Goal: Information Seeking & Learning: Learn about a topic

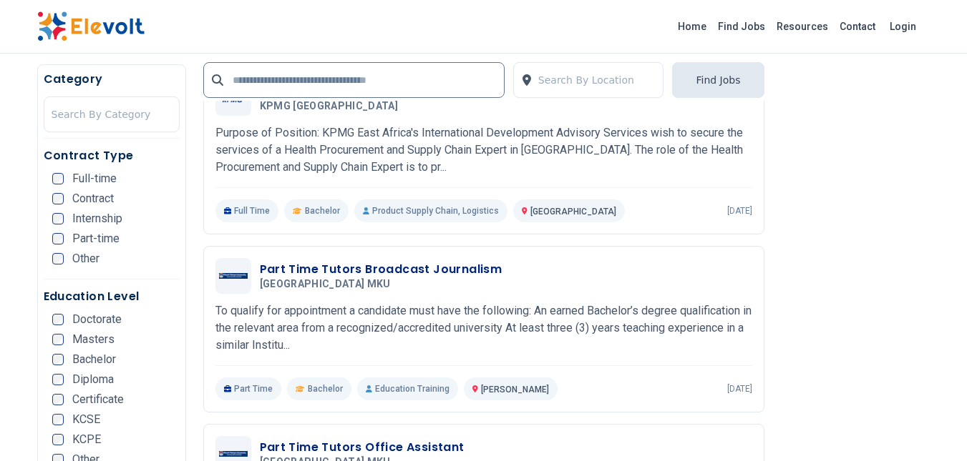
scroll to position [2504, 0]
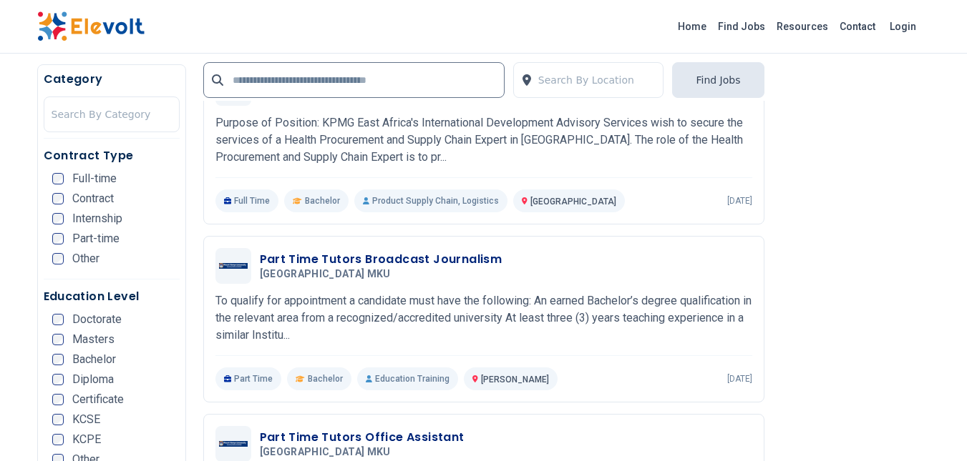
click at [0, 7] on div "Home Find Jobs Resources Contact Login" at bounding box center [483, 27] width 967 height 54
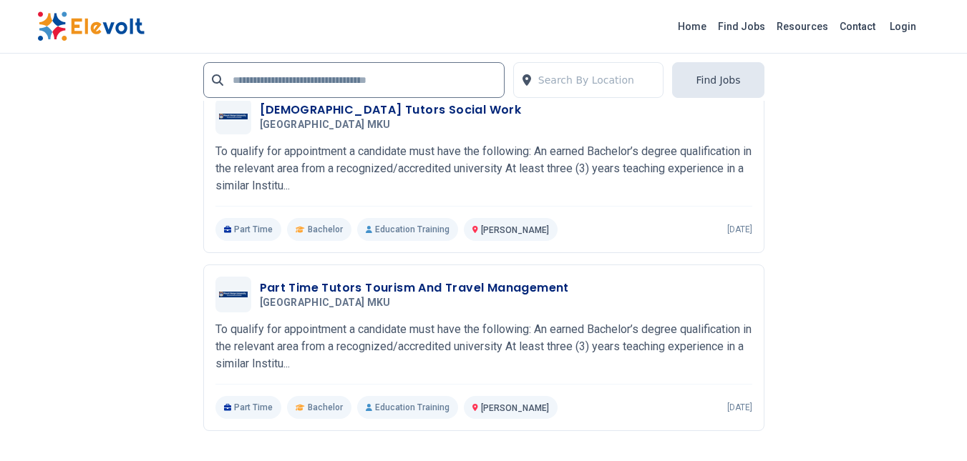
scroll to position [3220, 0]
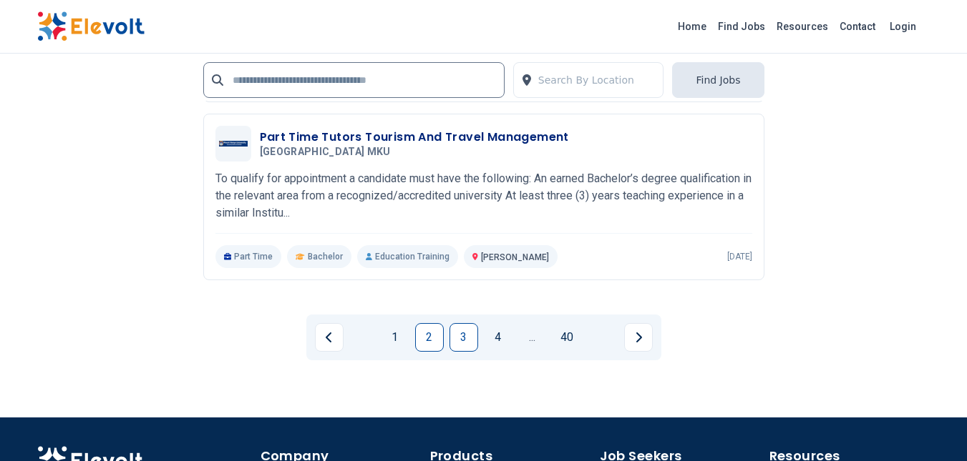
click at [460, 341] on link "3" at bounding box center [463, 337] width 29 height 29
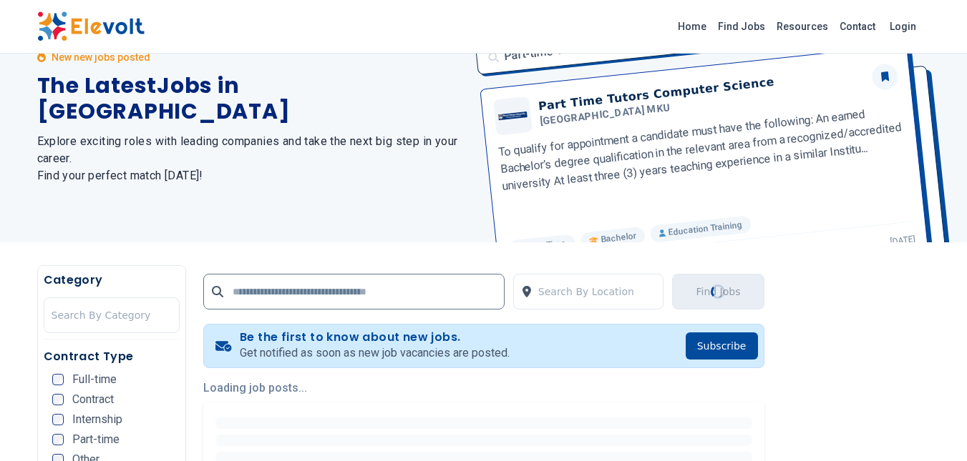
scroll to position [215, 0]
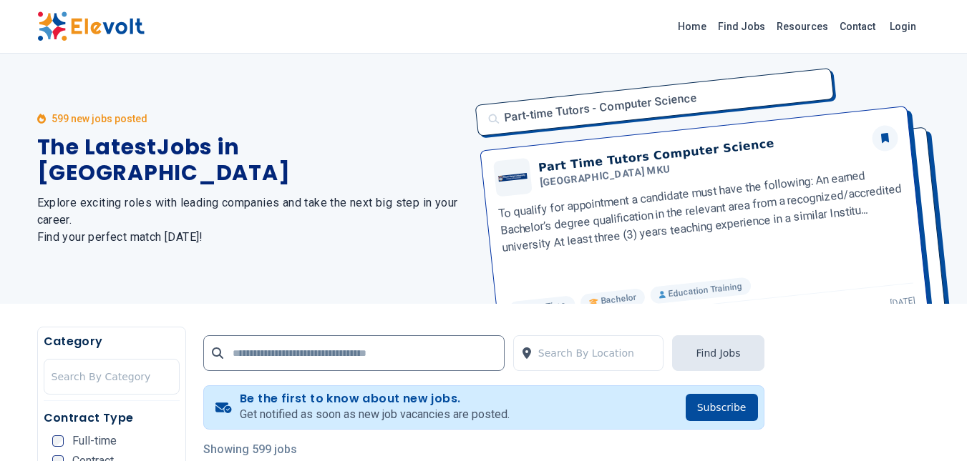
click at [661, 202] on div "Part-time Tutors - Computer Science Part Time Tutors Computer Science Mount Ken…" at bounding box center [699, 179] width 464 height 250
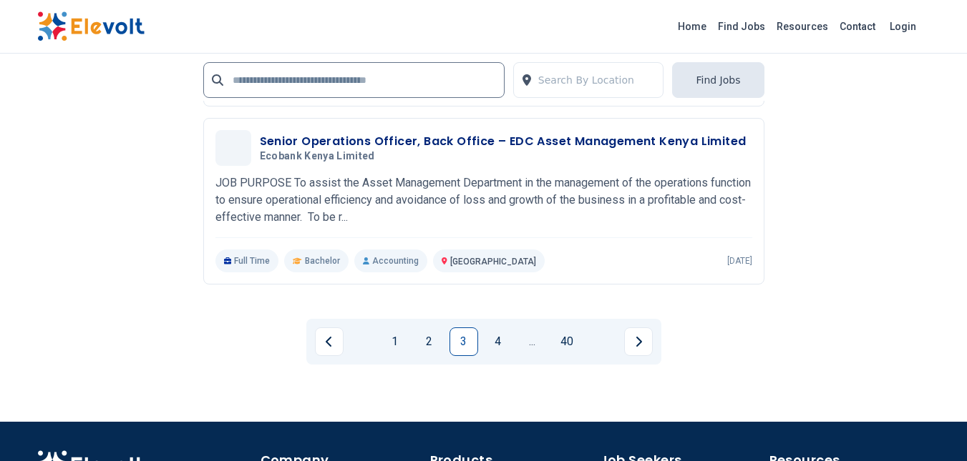
scroll to position [3291, 0]
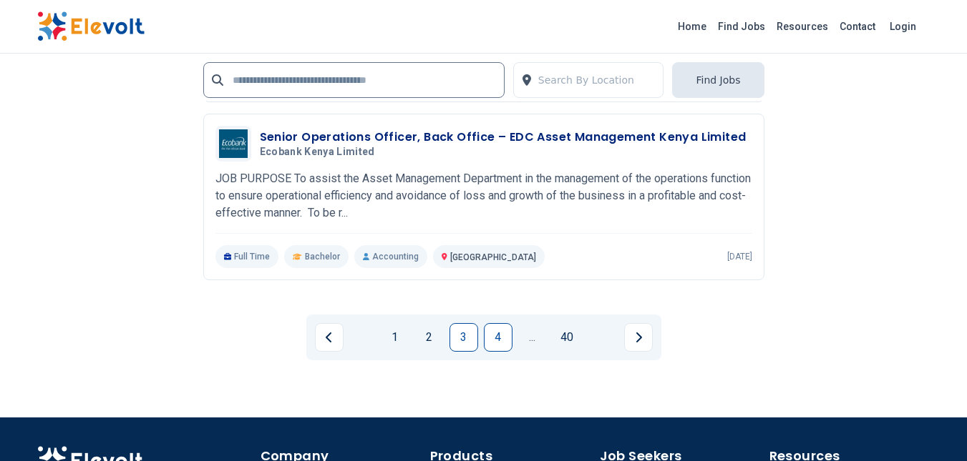
click at [507, 336] on link "4" at bounding box center [498, 337] width 29 height 29
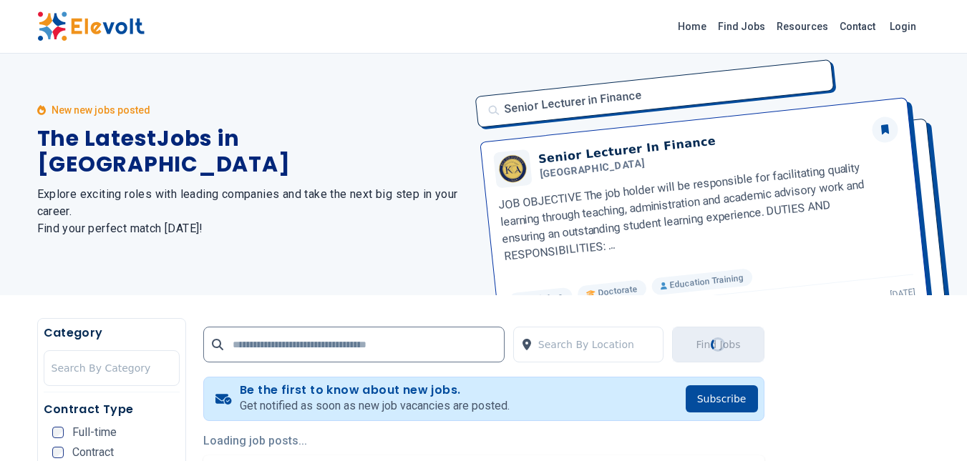
scroll to position [0, 0]
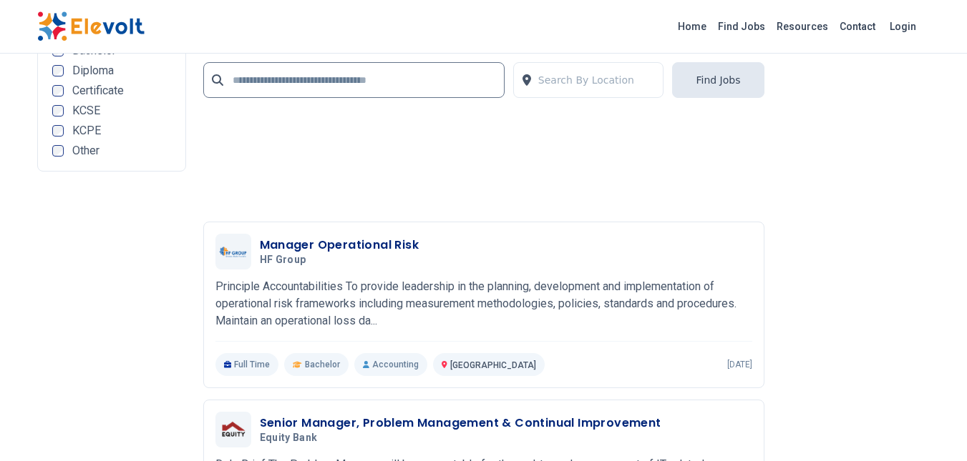
scroll to position [3220, 0]
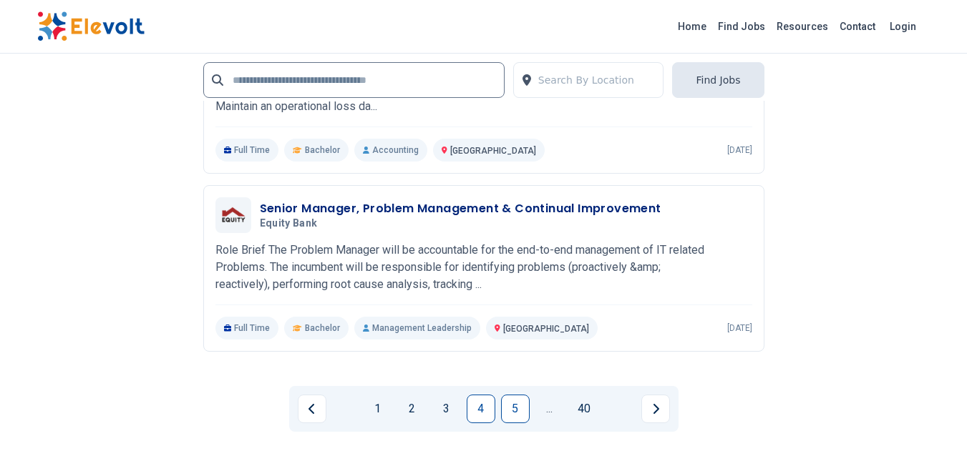
click at [510, 400] on link "5" at bounding box center [515, 409] width 29 height 29
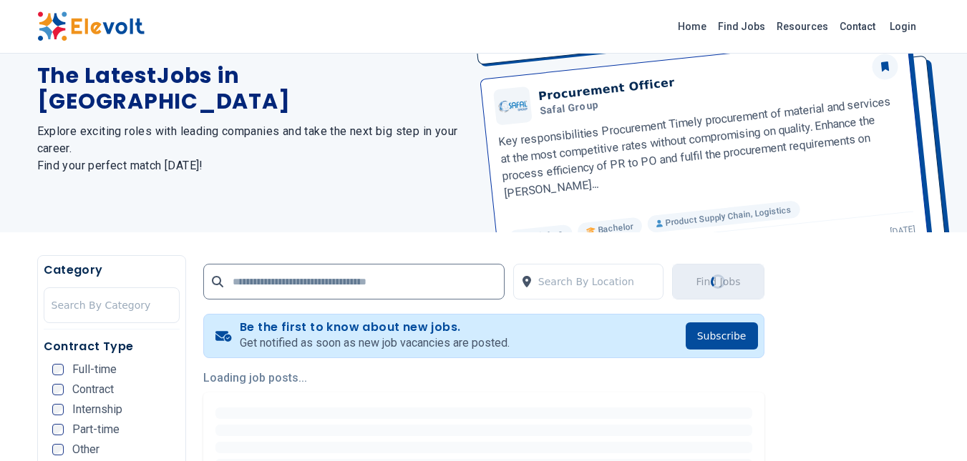
scroll to position [215, 0]
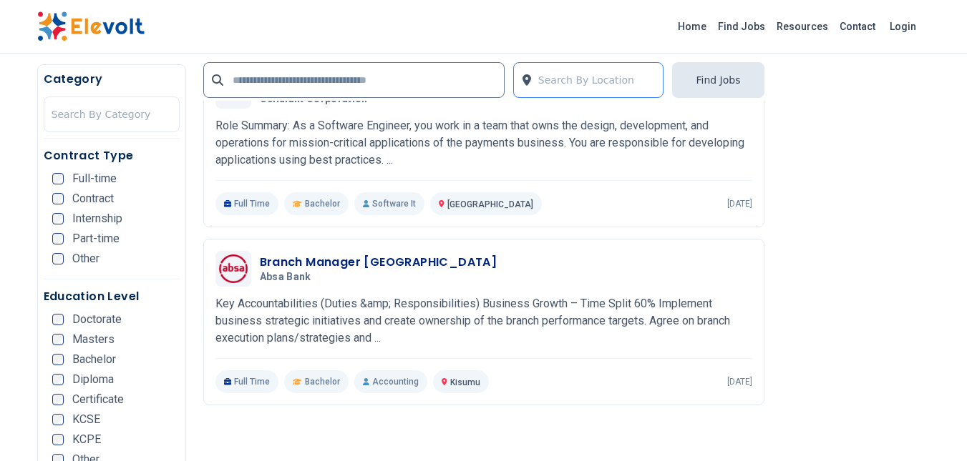
scroll to position [1717, 0]
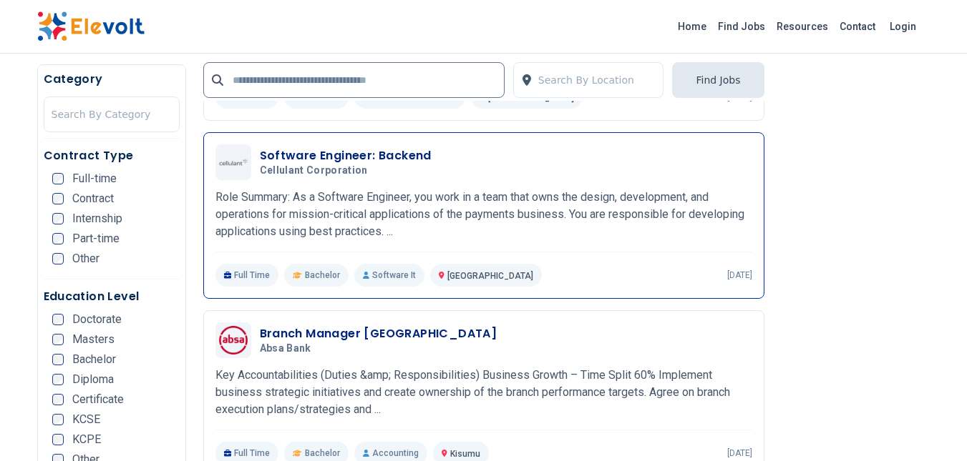
drag, startPoint x: 536, startPoint y: 206, endPoint x: 605, endPoint y: 223, distance: 71.5
click at [605, 223] on p "Role Summary: As a Software Engineer, you work in a team that owns the design, …" at bounding box center [483, 215] width 537 height 52
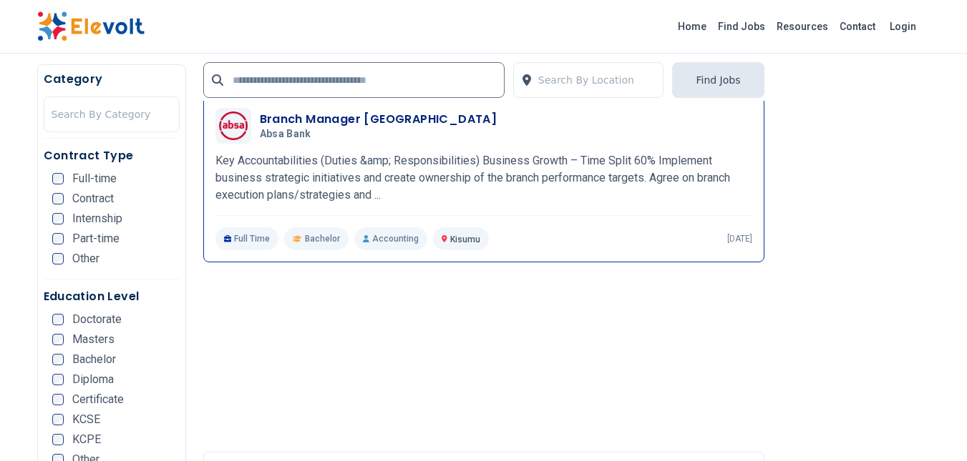
scroll to position [1970, 0]
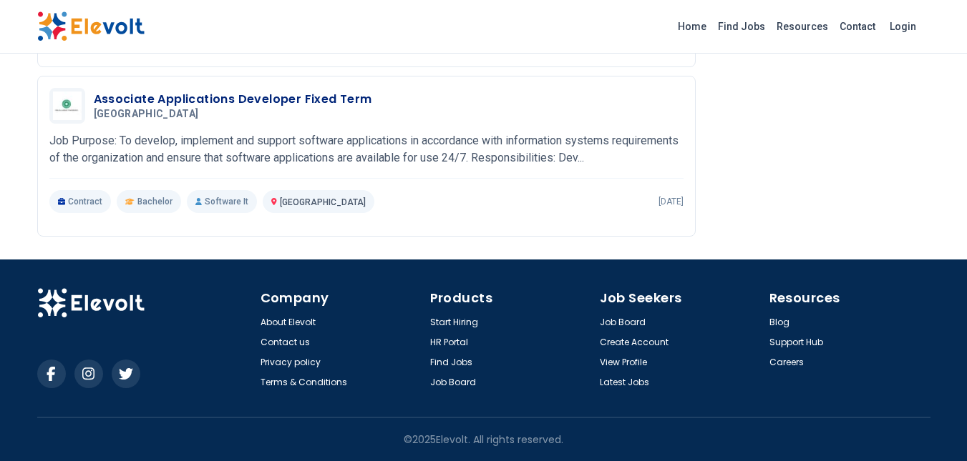
scroll to position [2388, 0]
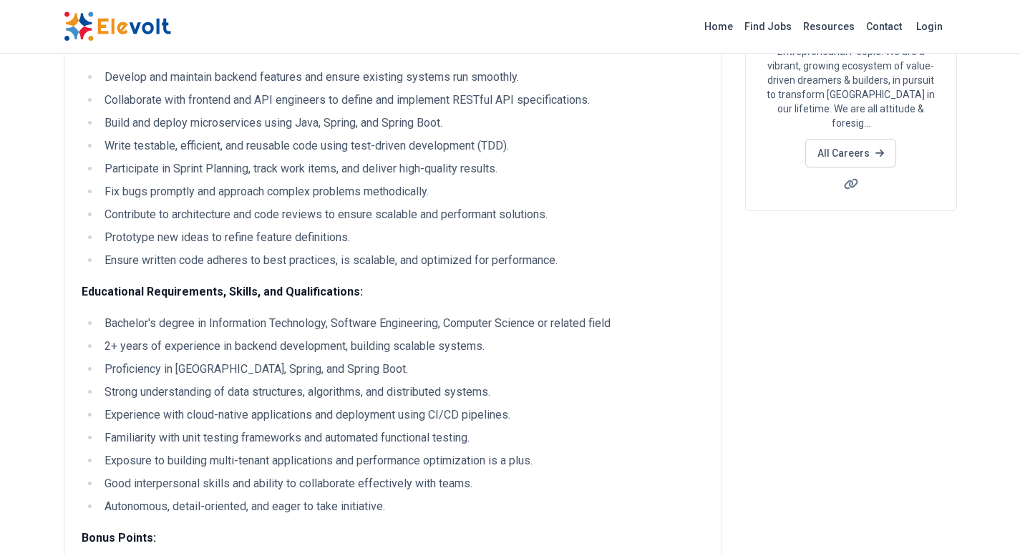
scroll to position [133, 0]
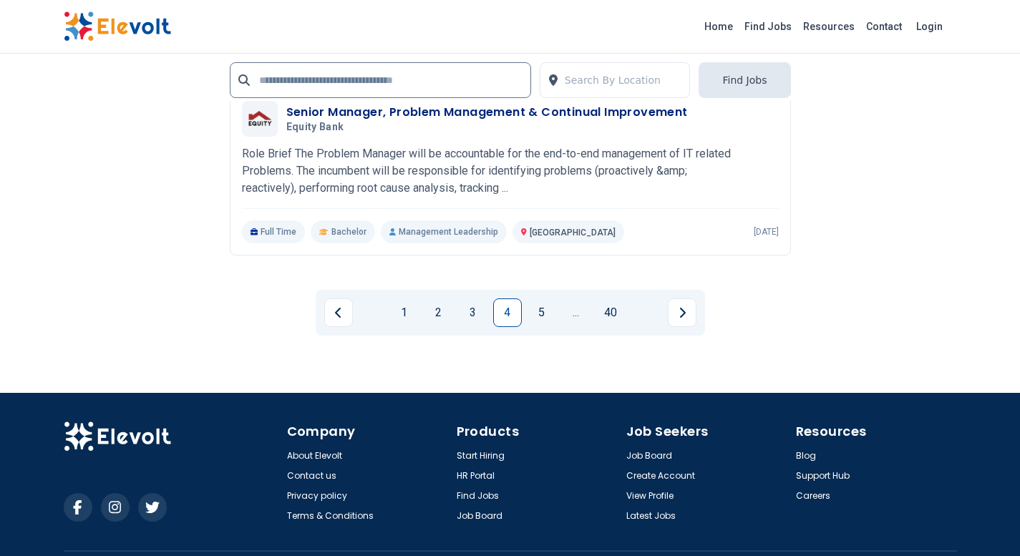
scroll to position [3355, 0]
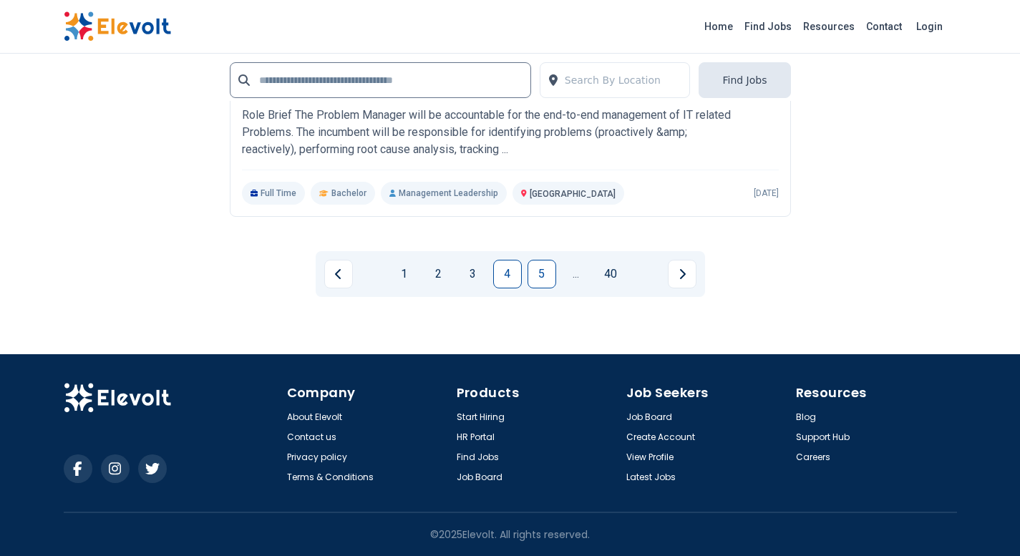
click at [542, 279] on link "5" at bounding box center [541, 274] width 29 height 29
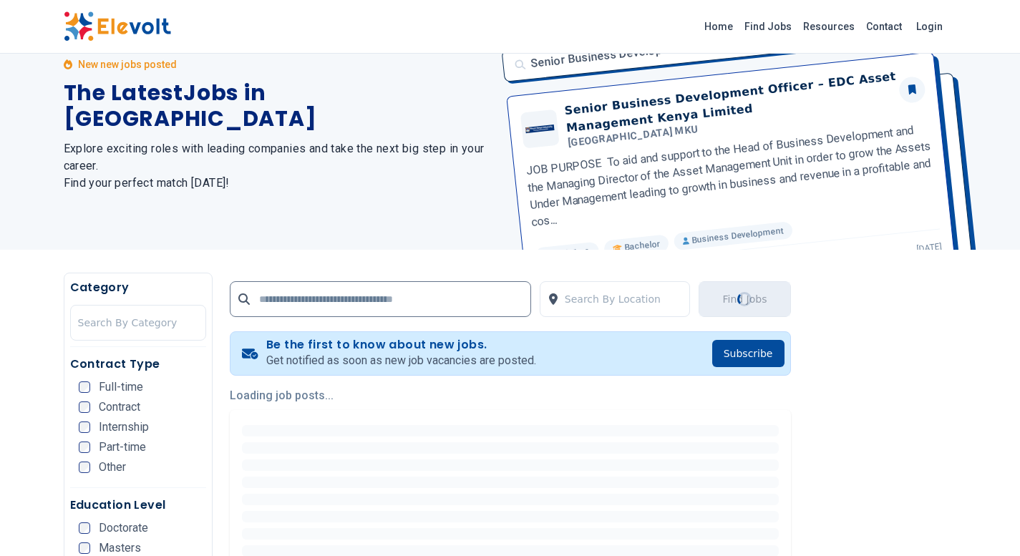
scroll to position [215, 0]
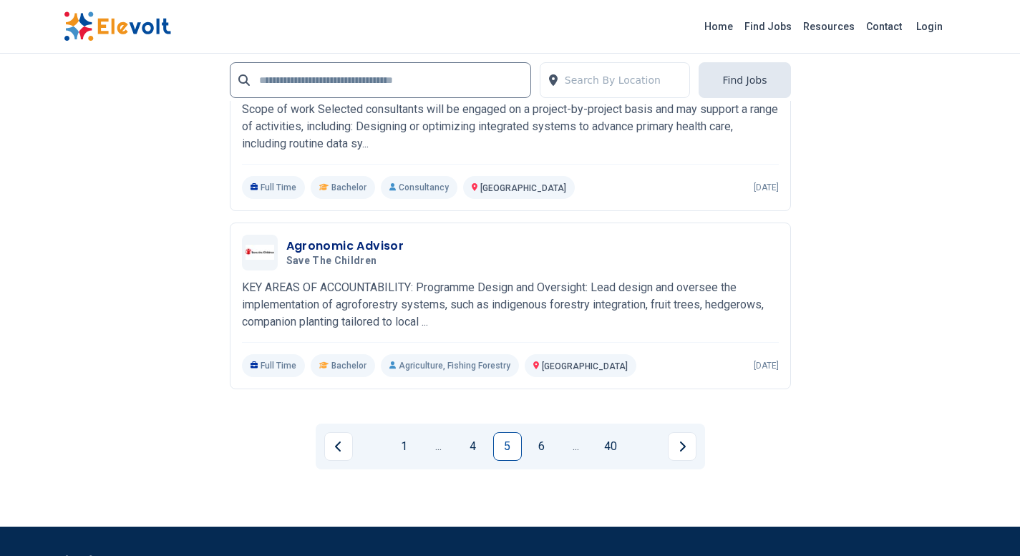
scroll to position [3220, 0]
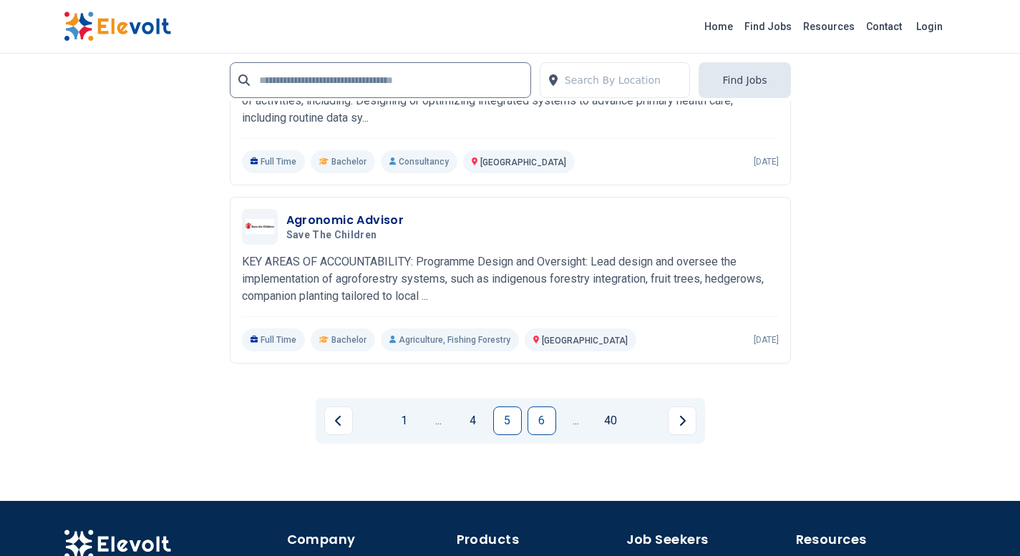
click at [536, 424] on link "6" at bounding box center [541, 420] width 29 height 29
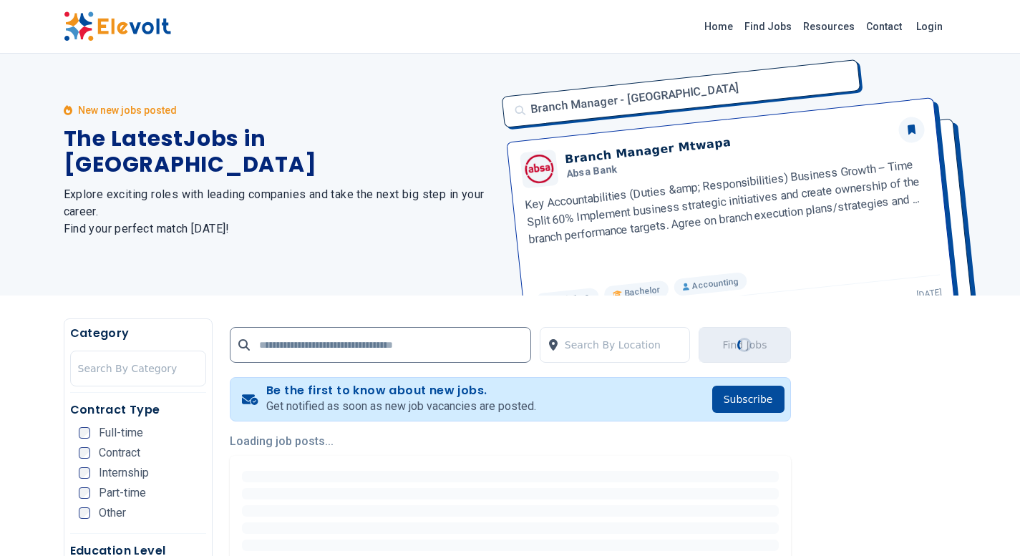
scroll to position [0, 0]
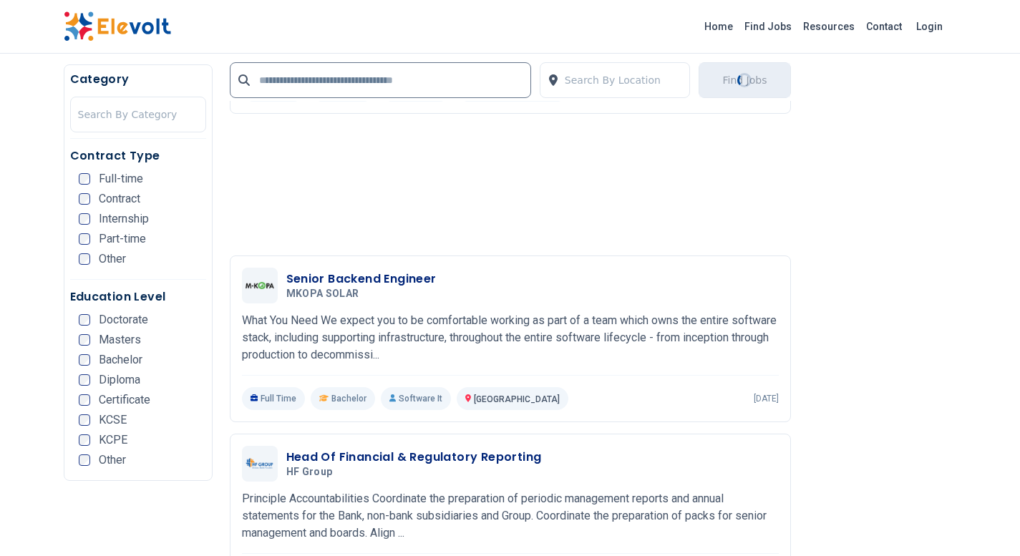
scroll to position [3077, 0]
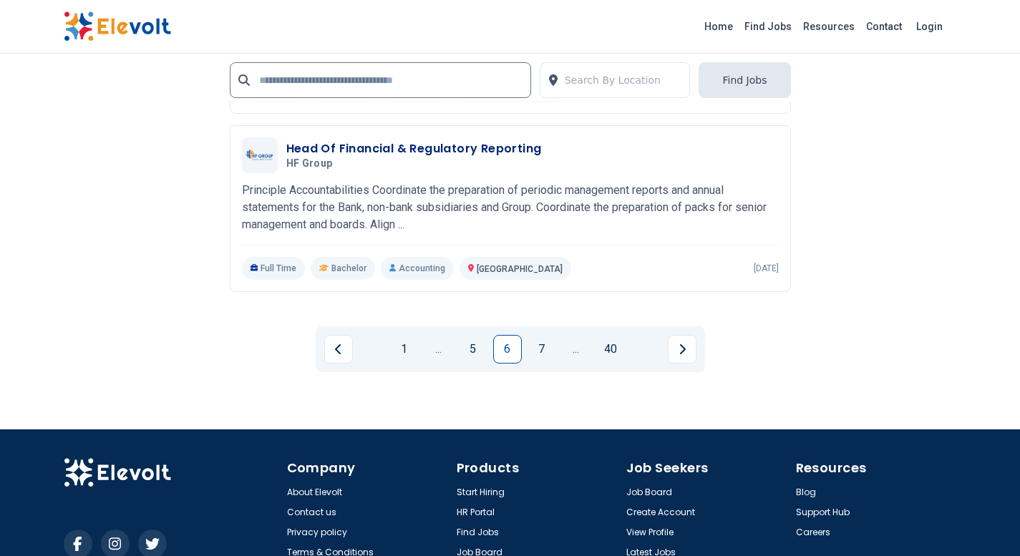
drag, startPoint x: 538, startPoint y: 343, endPoint x: 526, endPoint y: 554, distance: 210.7
click at [538, 343] on link "7" at bounding box center [541, 349] width 29 height 29
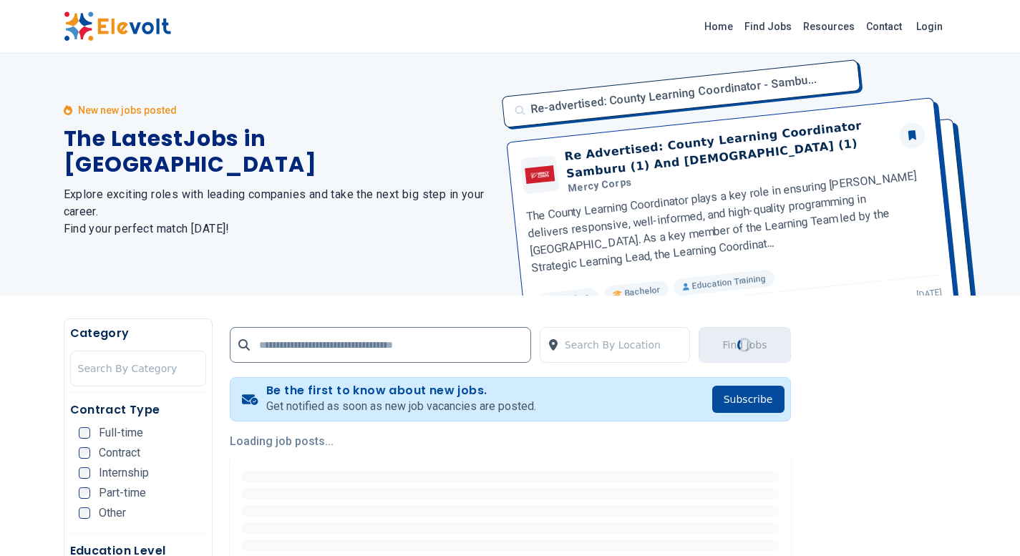
scroll to position [0, 0]
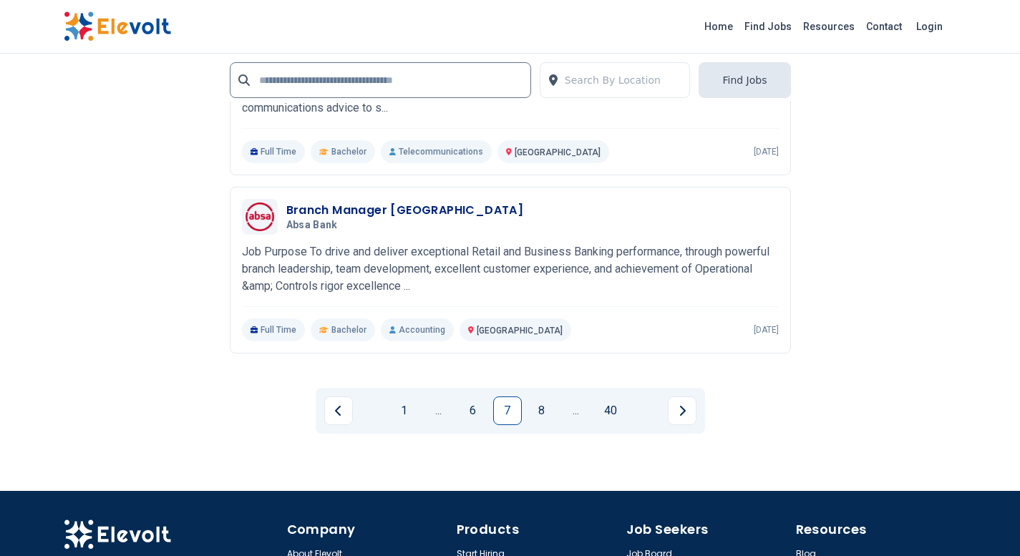
scroll to position [3220, 0]
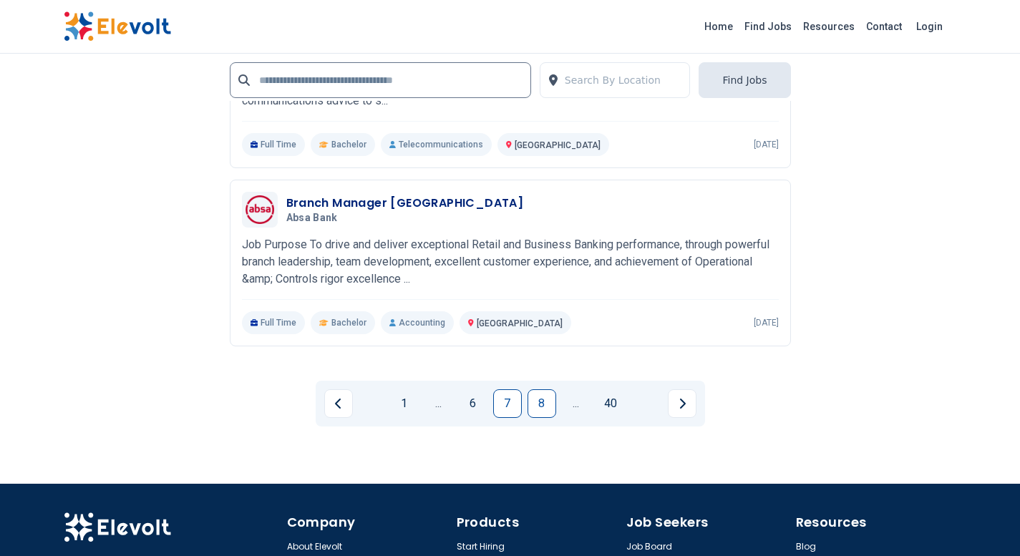
click at [535, 404] on link "8" at bounding box center [541, 403] width 29 height 29
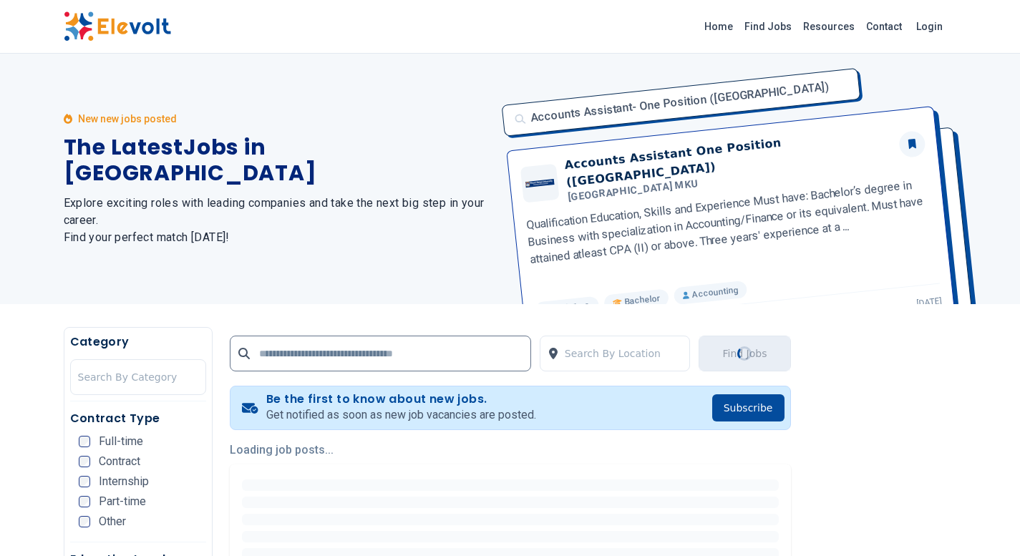
scroll to position [143, 0]
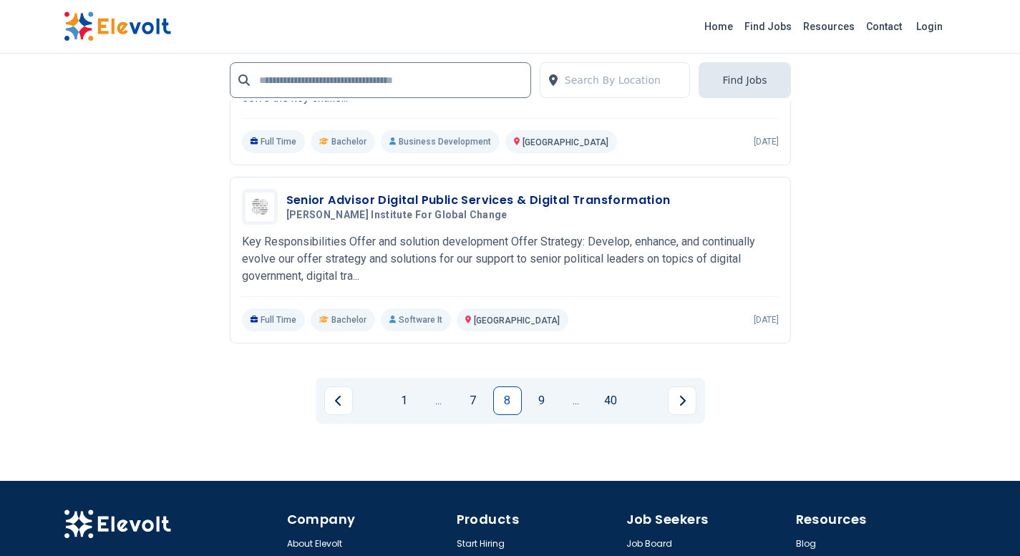
scroll to position [3366, 0]
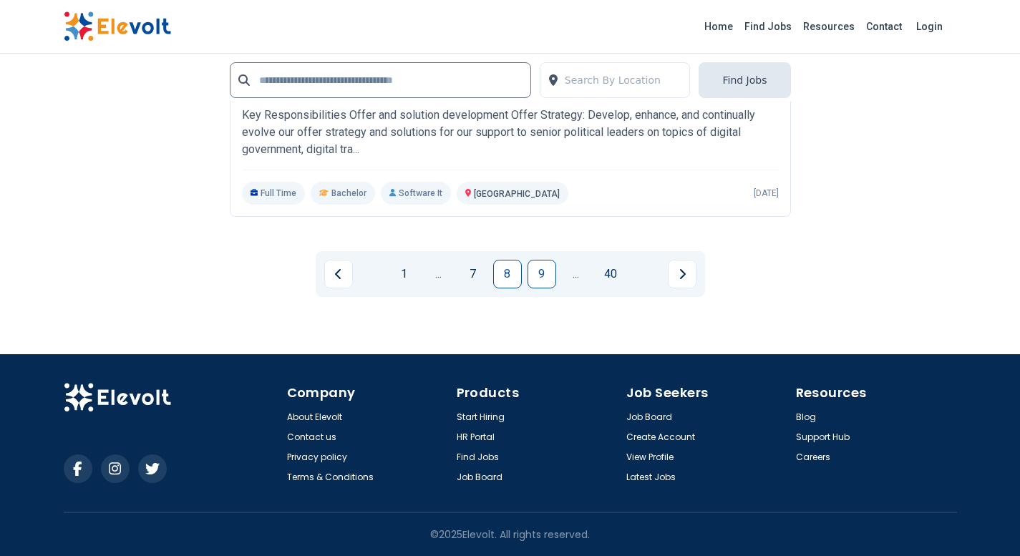
click at [539, 267] on link "9" at bounding box center [541, 274] width 29 height 29
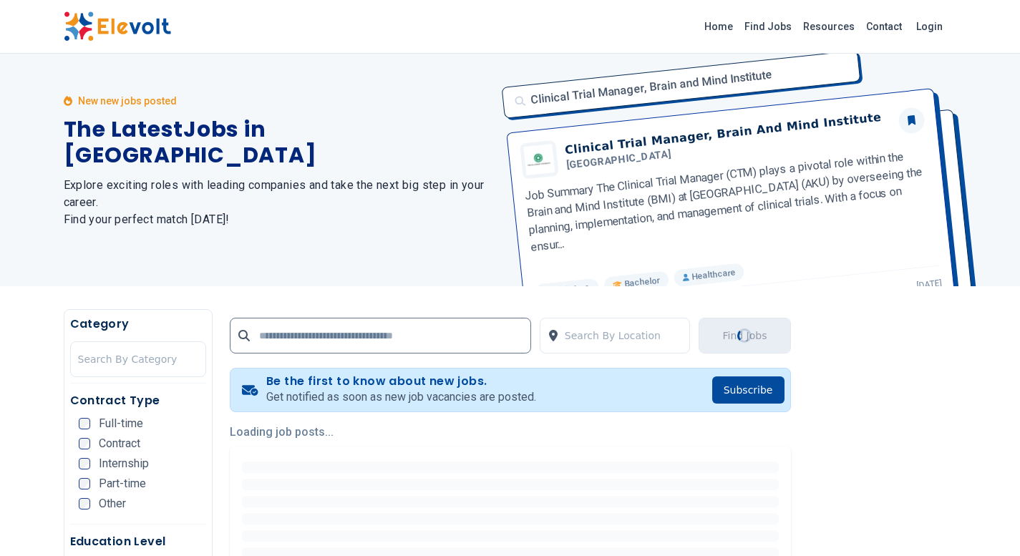
scroll to position [0, 0]
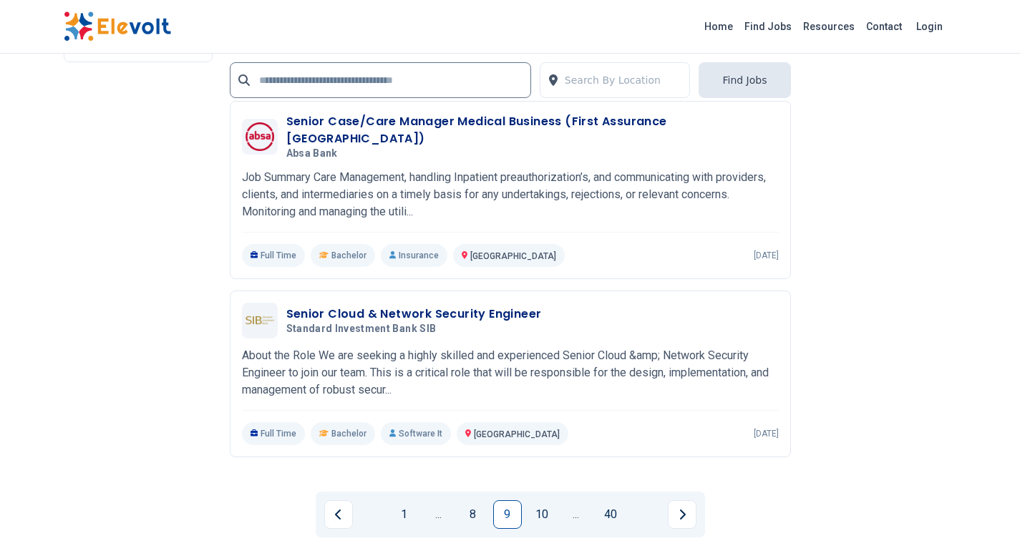
scroll to position [3220, 0]
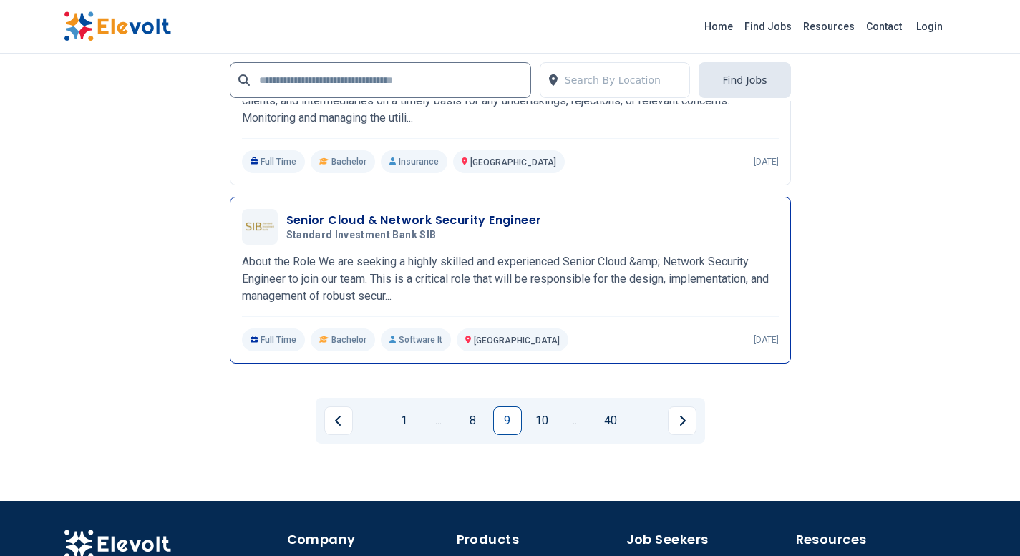
click at [494, 268] on p "About the Role We are seeking a highly skilled and experienced Senior Cloud &am…" at bounding box center [510, 279] width 537 height 52
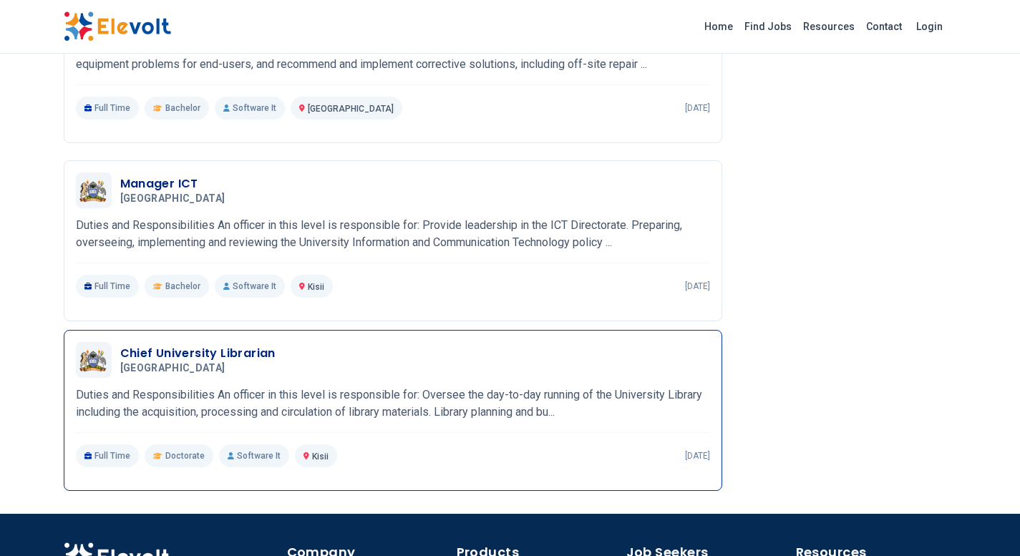
scroll to position [2151, 0]
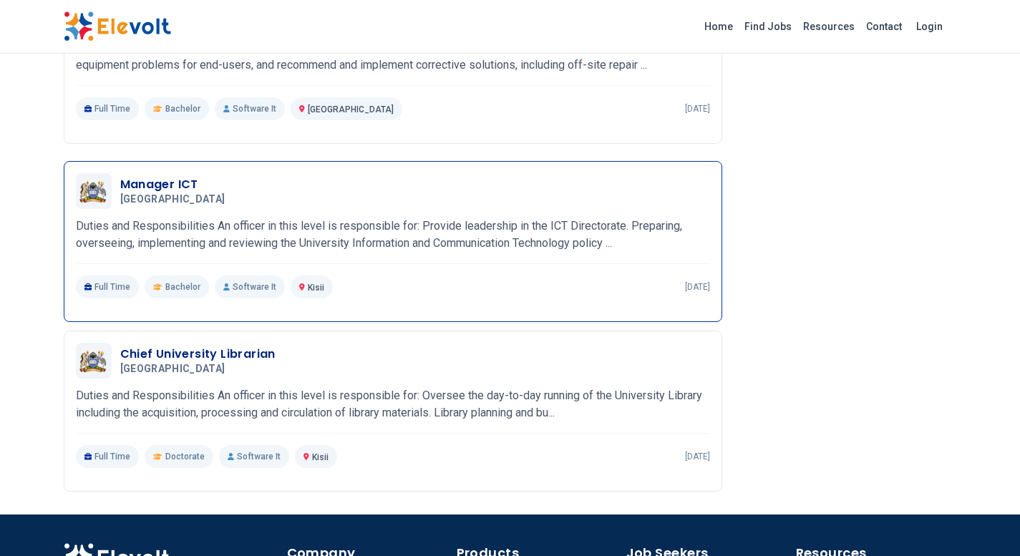
click at [450, 195] on div "Manager ICT [GEOGRAPHIC_DATA] [DATE] [DATE] Kisii KE Duties and Responsibilitie…" at bounding box center [393, 235] width 634 height 125
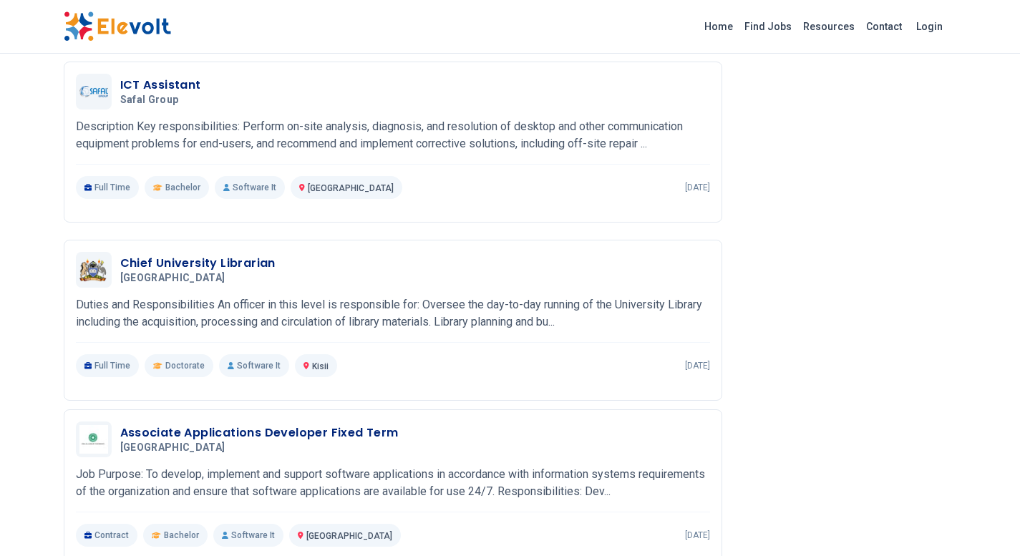
scroll to position [1503, 0]
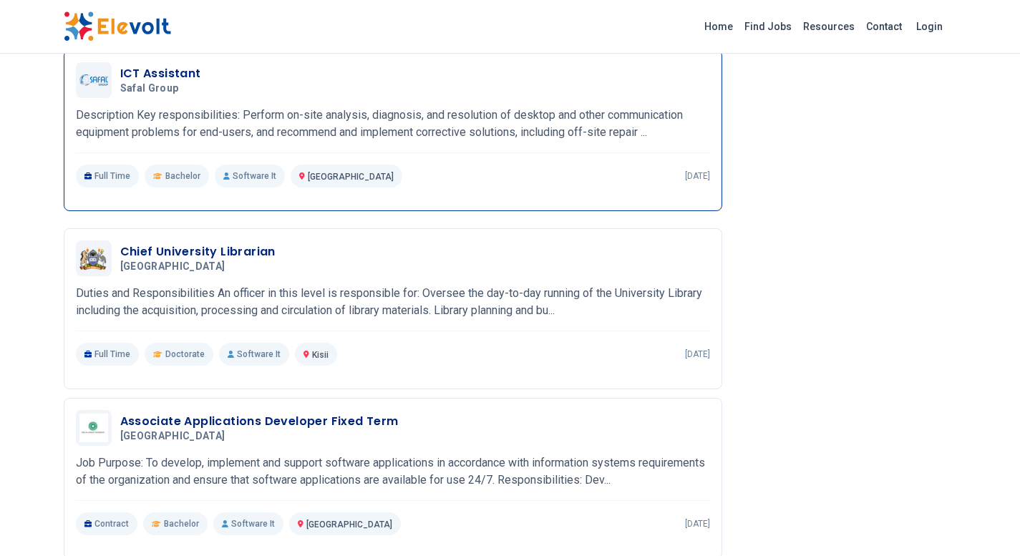
click at [404, 94] on div "ICT Assistant Safal Group 09/11/2025 10/11/2025" at bounding box center [393, 80] width 634 height 36
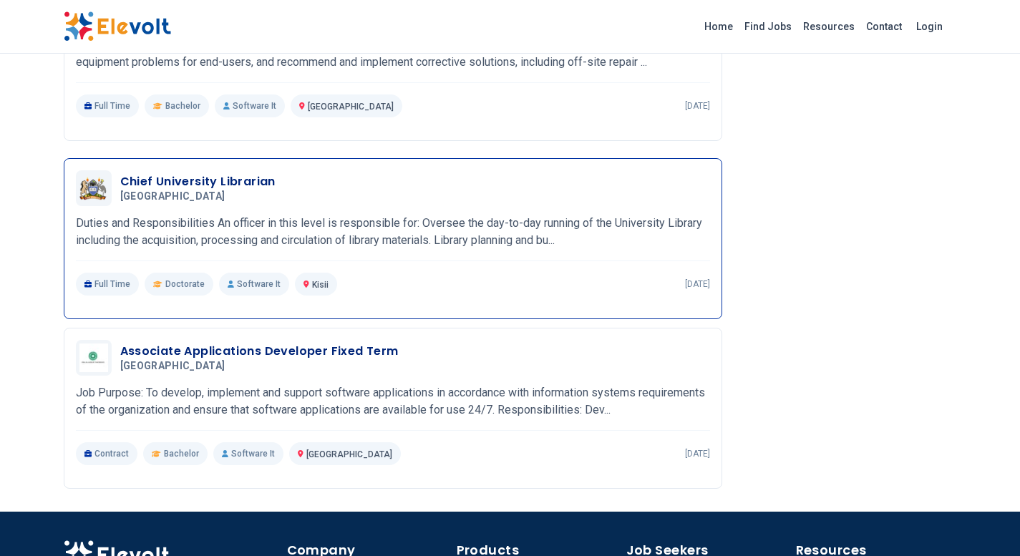
scroll to position [1730, 0]
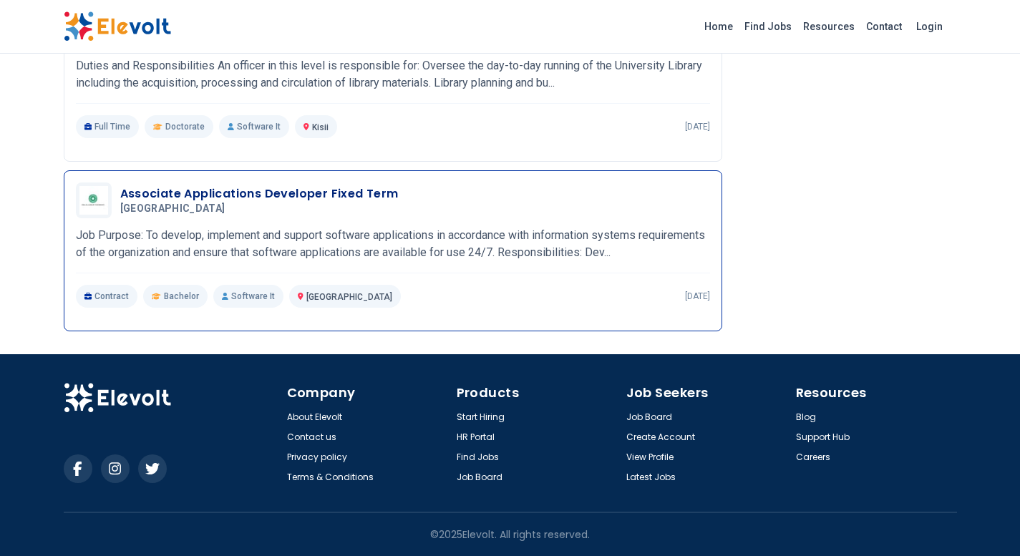
scroll to position [2222, 0]
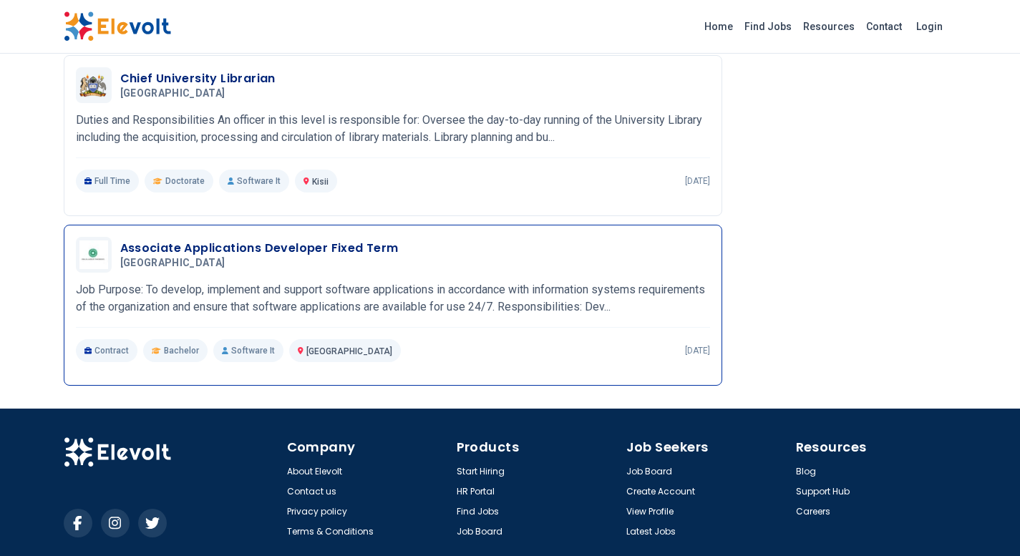
click at [449, 315] on p "Job Purpose: To develop, implement and support software applications in accorda…" at bounding box center [393, 298] width 634 height 34
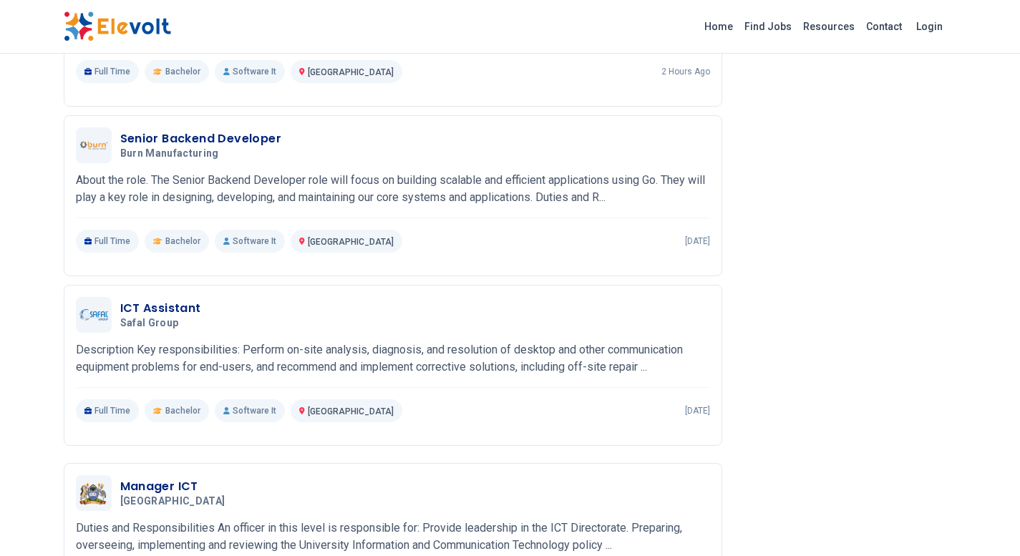
scroll to position [1206, 0]
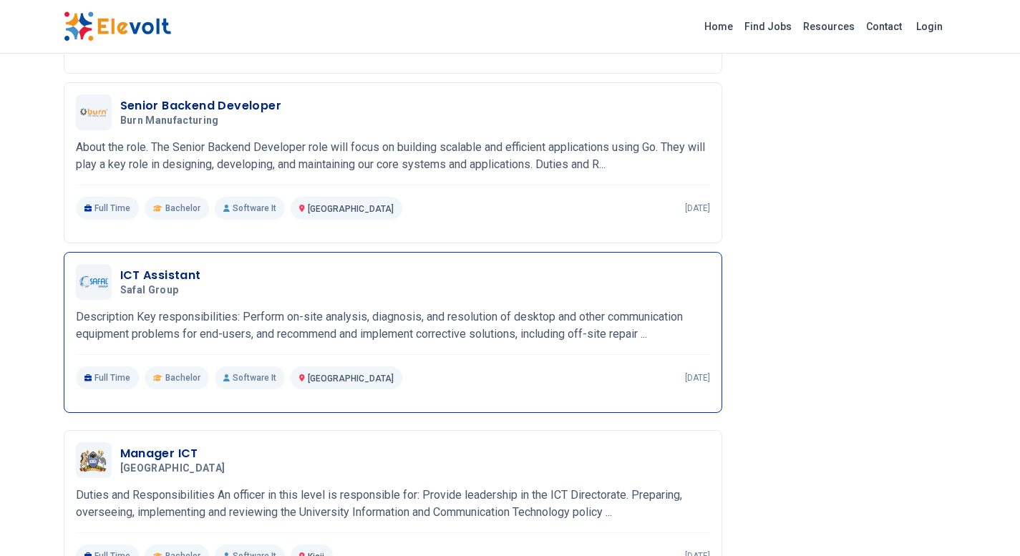
click at [293, 310] on p "Description Key responsibilities: Perform on-site analysis, diagnosis, and reso…" at bounding box center [393, 325] width 634 height 34
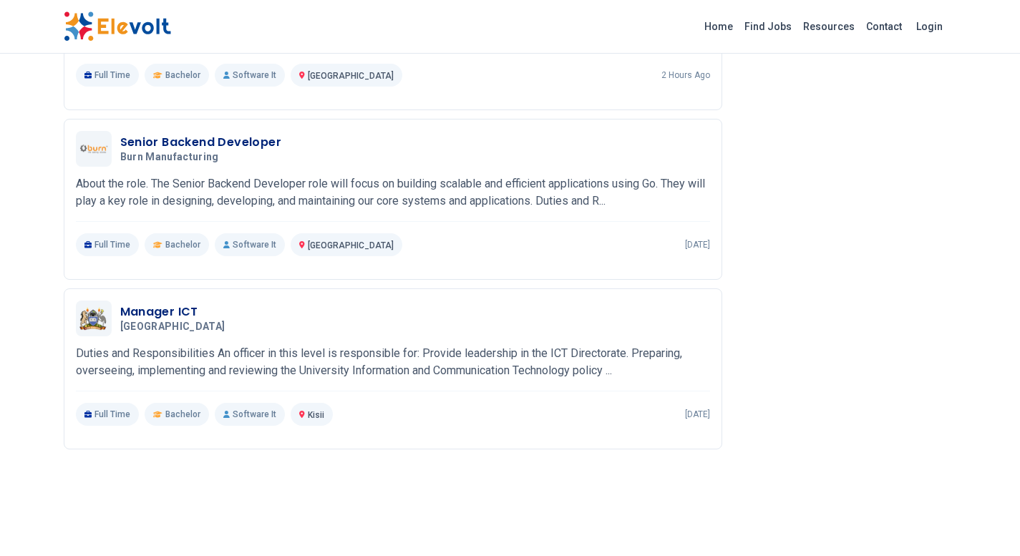
scroll to position [1721, 0]
